Goal: Transaction & Acquisition: Purchase product/service

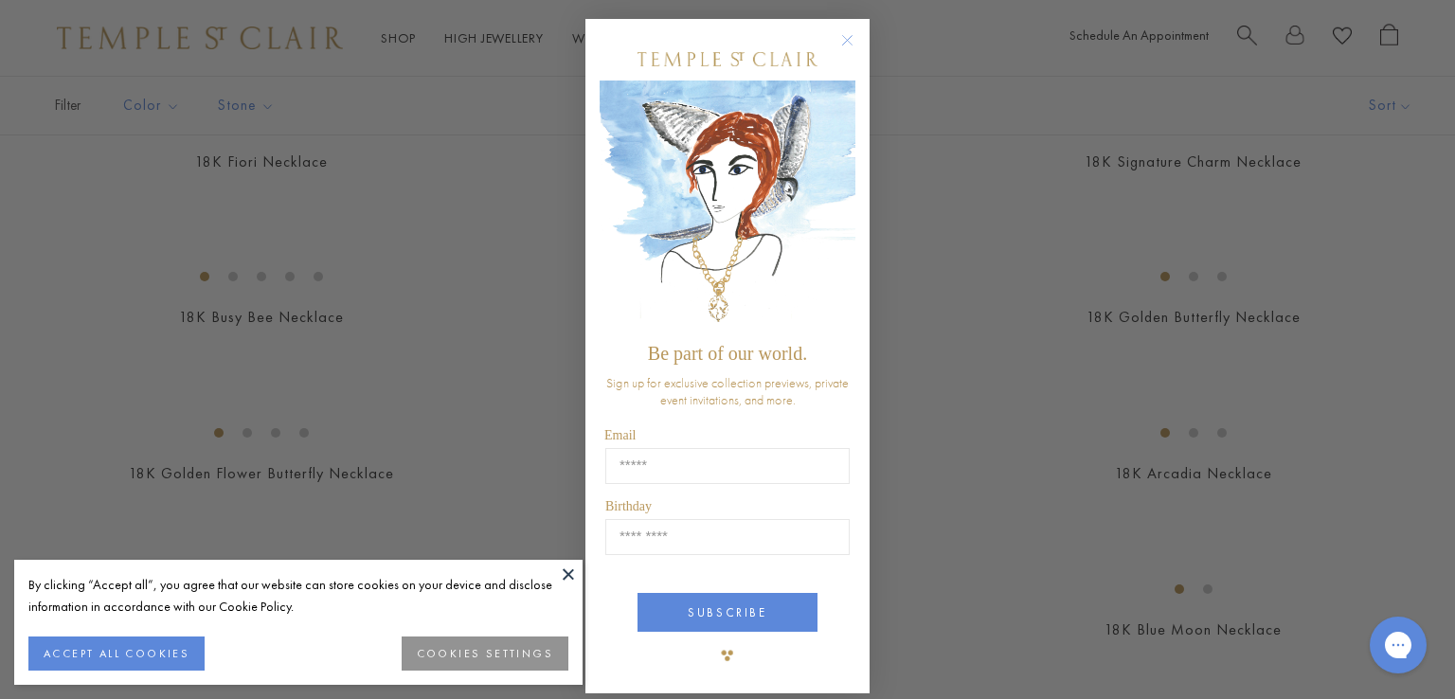
click at [844, 39] on circle "Close dialog" at bounding box center [847, 40] width 23 height 23
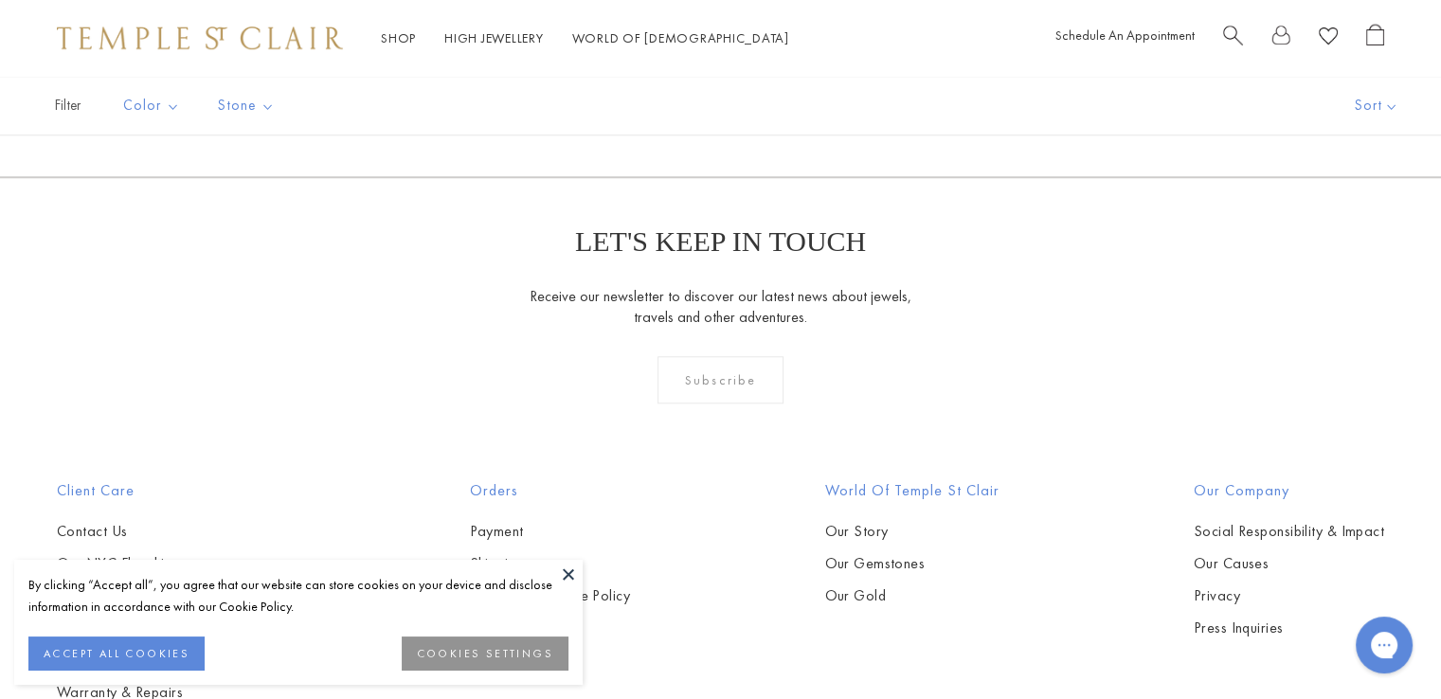
scroll to position [1852, 0]
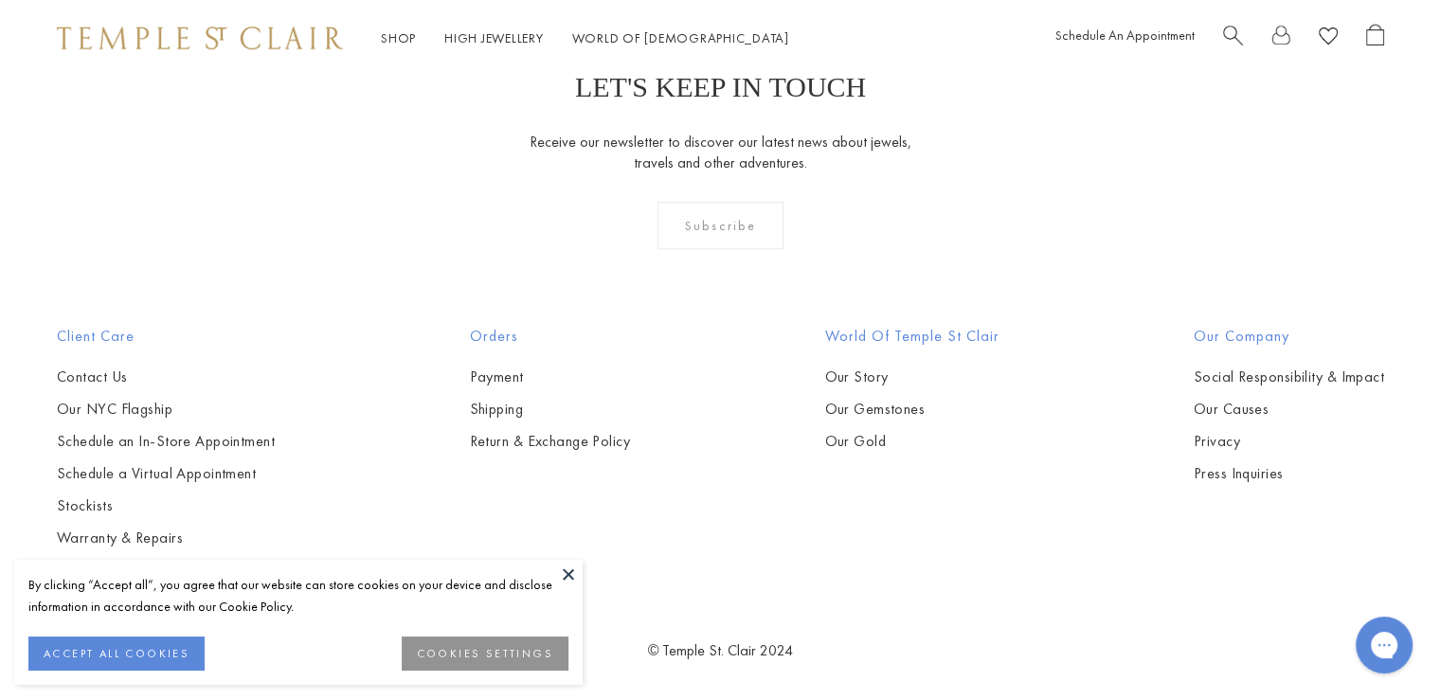
click at [573, 574] on button at bounding box center [568, 574] width 28 height 28
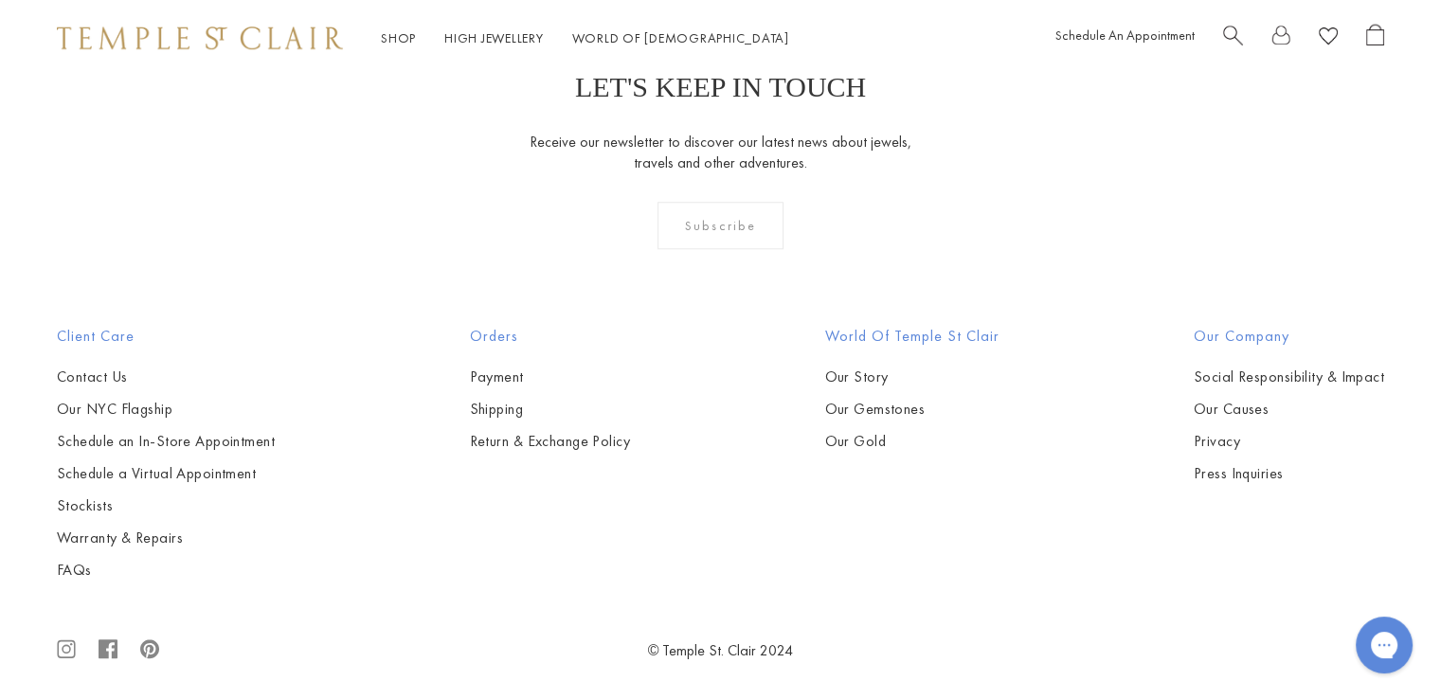
drag, startPoint x: 393, startPoint y: 352, endPoint x: 383, endPoint y: 381, distance: 30.3
click at [0, 0] on img at bounding box center [0, 0] width 0 height 0
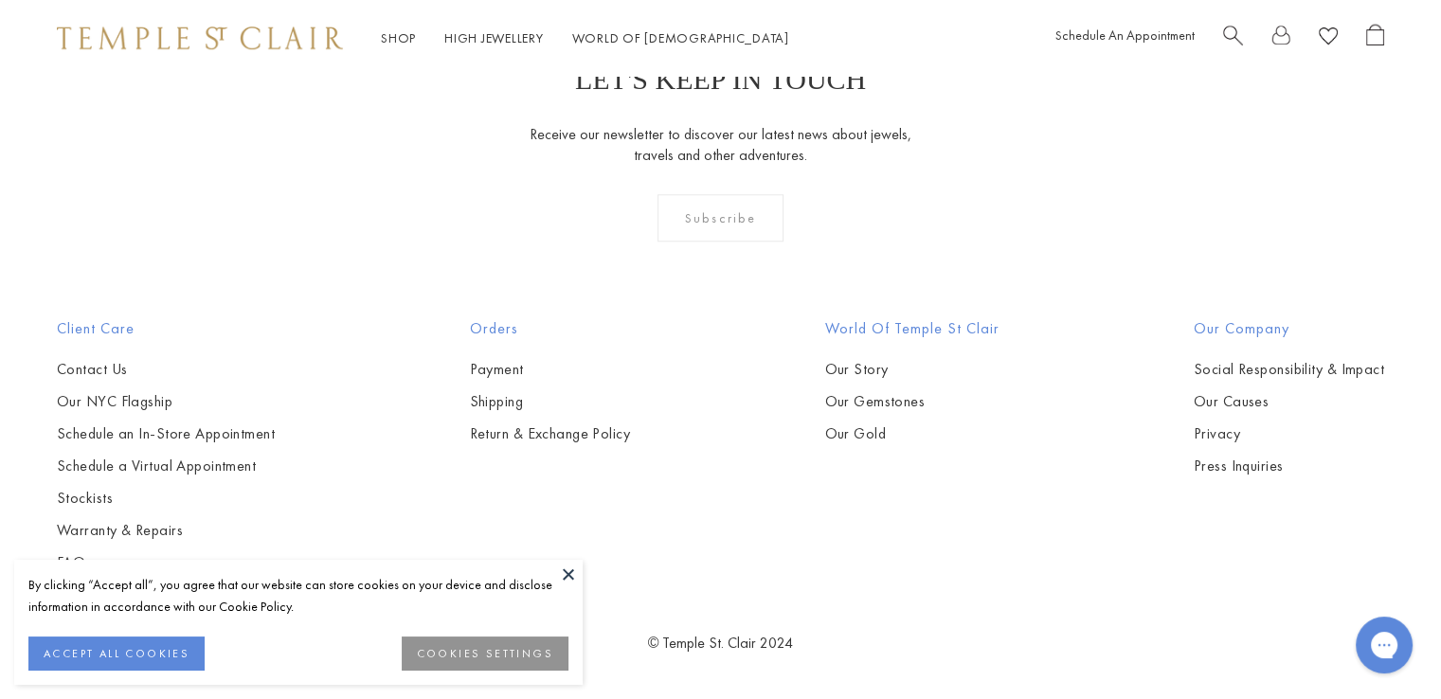
scroll to position [3488, 0]
drag, startPoint x: 1431, startPoint y: 401, endPoint x: 1432, endPoint y: 411, distance: 10.5
drag, startPoint x: 1414, startPoint y: 551, endPoint x: 1415, endPoint y: 536, distance: 15.2
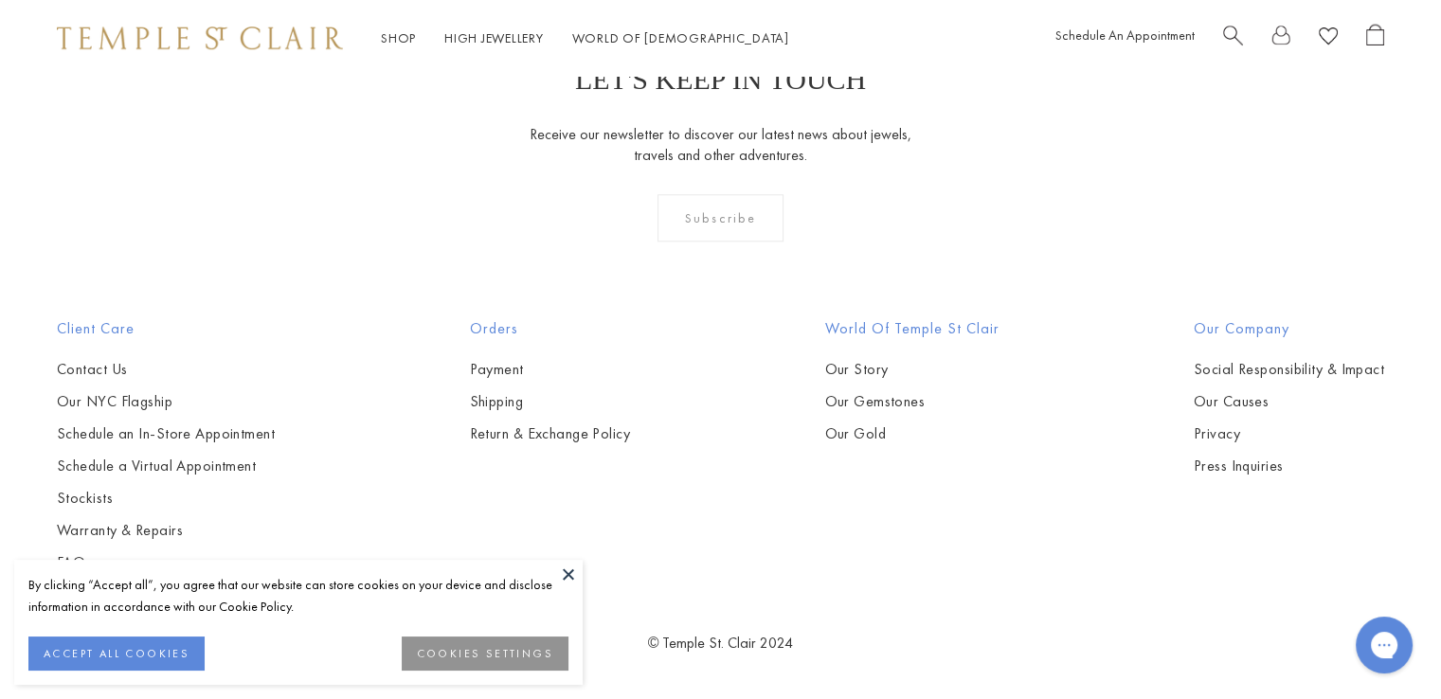
drag, startPoint x: 1415, startPoint y: 536, endPoint x: 1053, endPoint y: 459, distance: 369.9
drag, startPoint x: 1452, startPoint y: 141, endPoint x: 1425, endPoint y: 64, distance: 81.5
click at [1425, 64] on div "Shop Shop Categories Amulets Pendants & Charms Lockets Chains & Leather Cords E…" at bounding box center [720, 38] width 1441 height 76
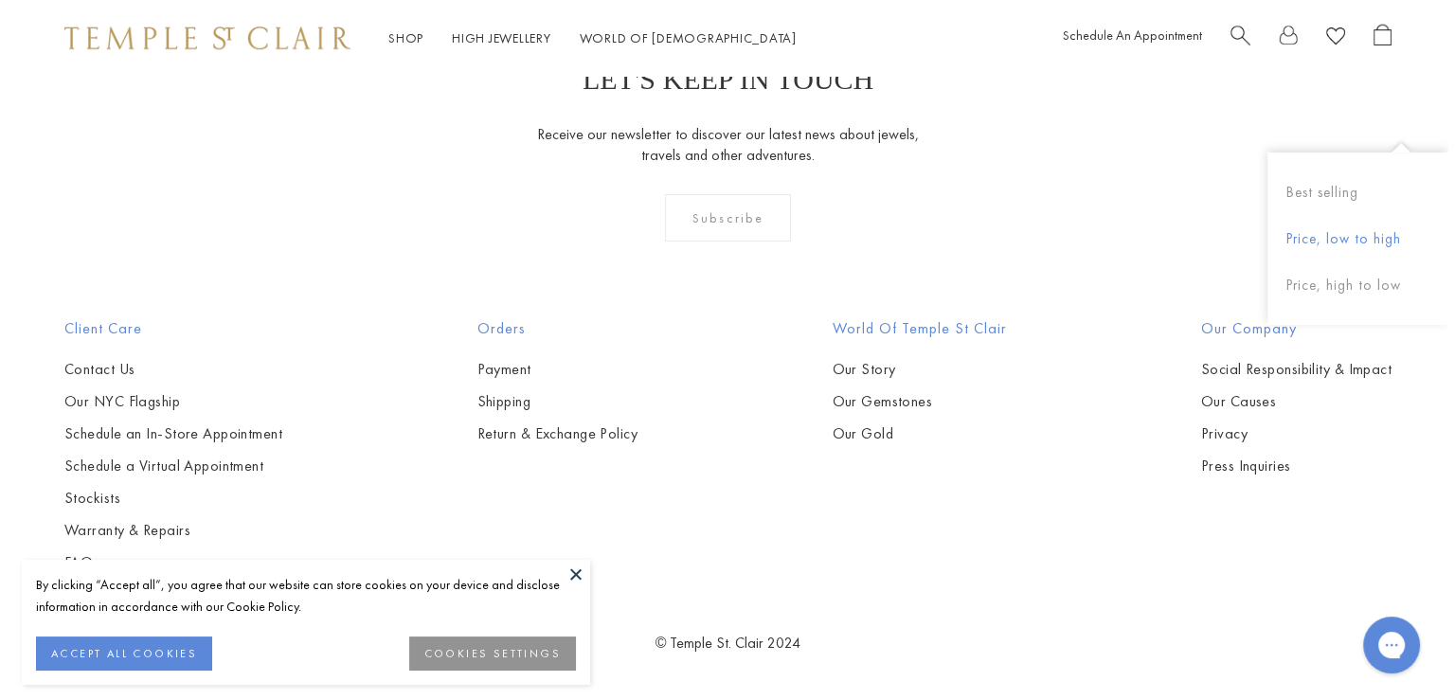
scroll to position [2404, 0]
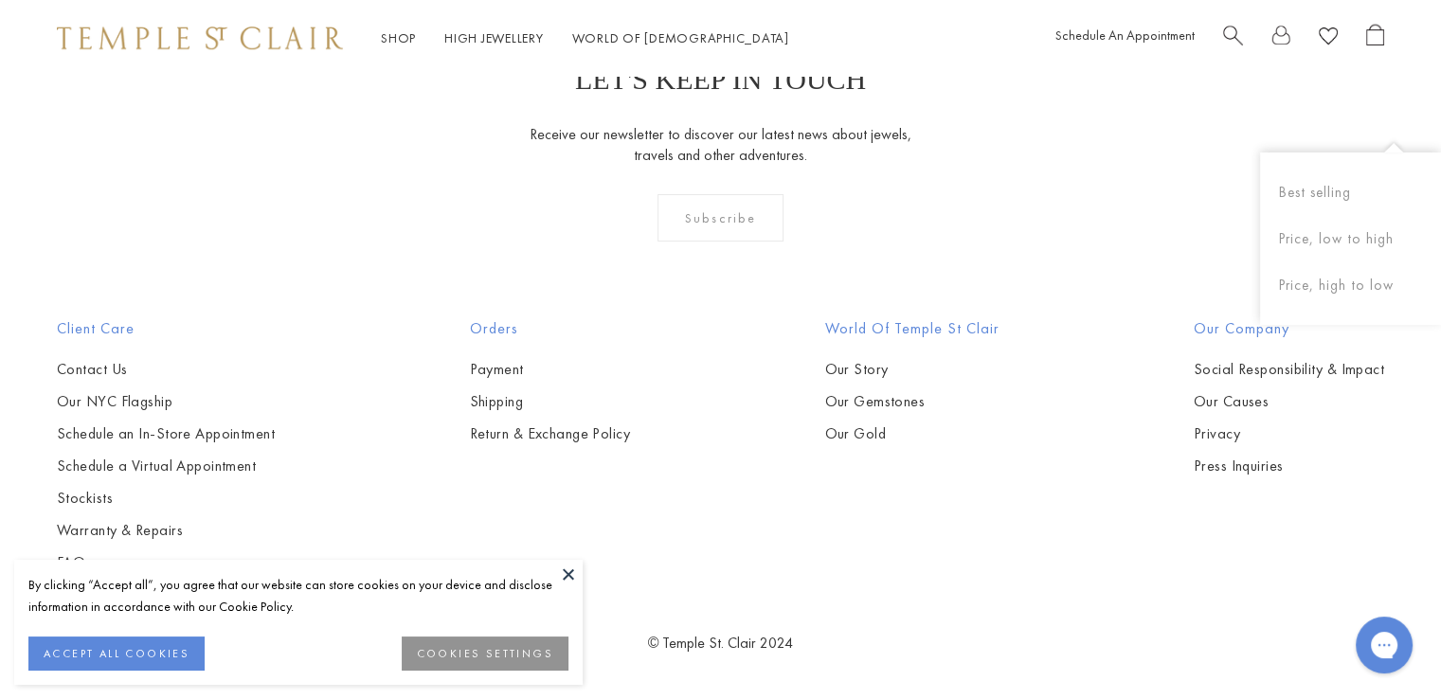
click at [1410, 63] on div "Shop Shop Categories Amulets Pendants & Charms Lockets Chains & Leather Cords E…" at bounding box center [720, 38] width 1441 height 76
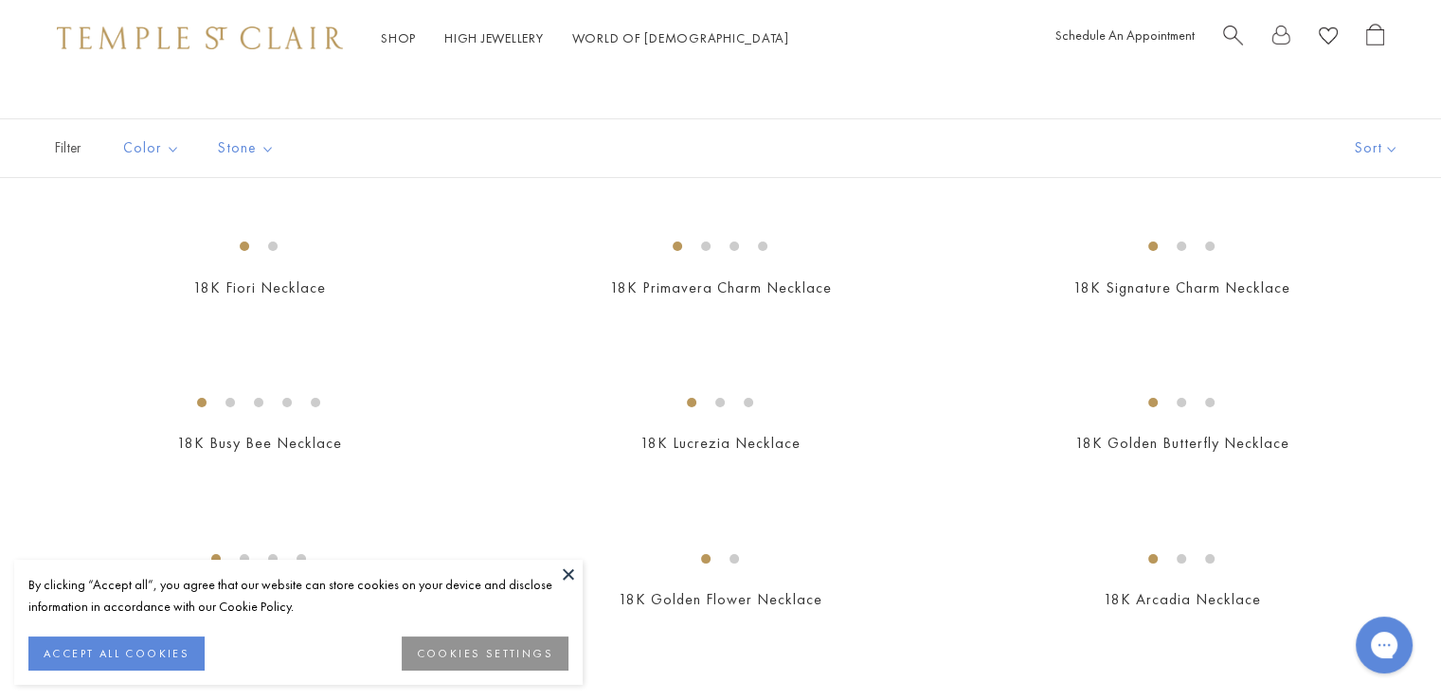
scroll to position [0, 0]
